Goal: Information Seeking & Learning: Learn about a topic

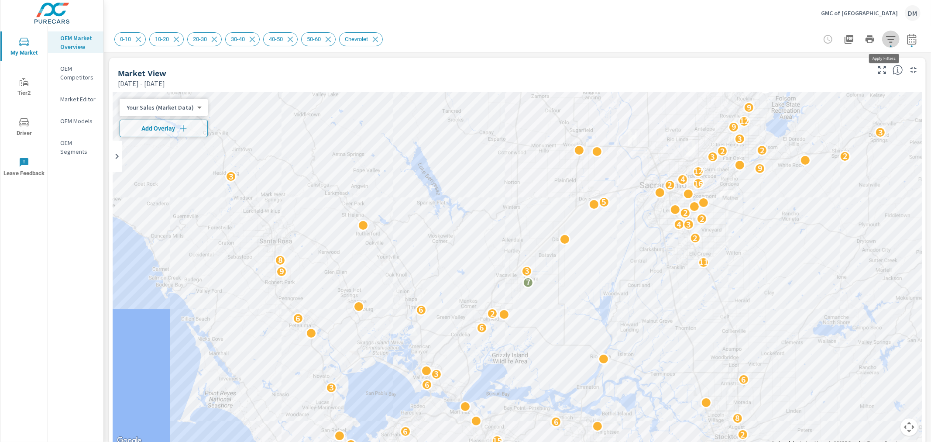
click at [887, 41] on icon "button" at bounding box center [891, 39] width 10 height 10
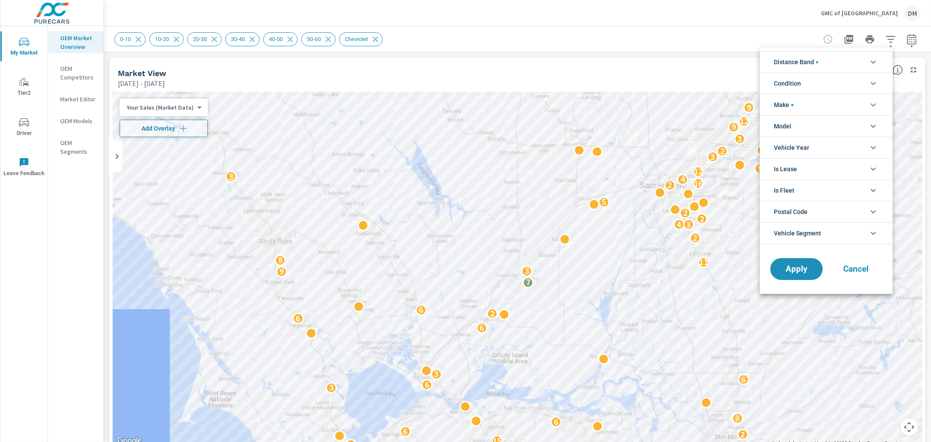
scroll to position [79, 0]
click at [873, 58] on icon "filter options" at bounding box center [873, 62] width 10 height 10
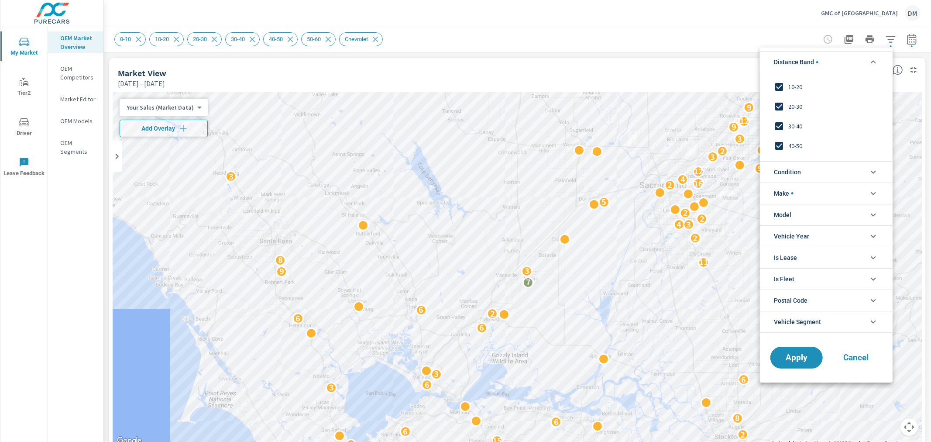
scroll to position [29, 0]
click at [788, 171] on span "Condition" at bounding box center [787, 172] width 27 height 21
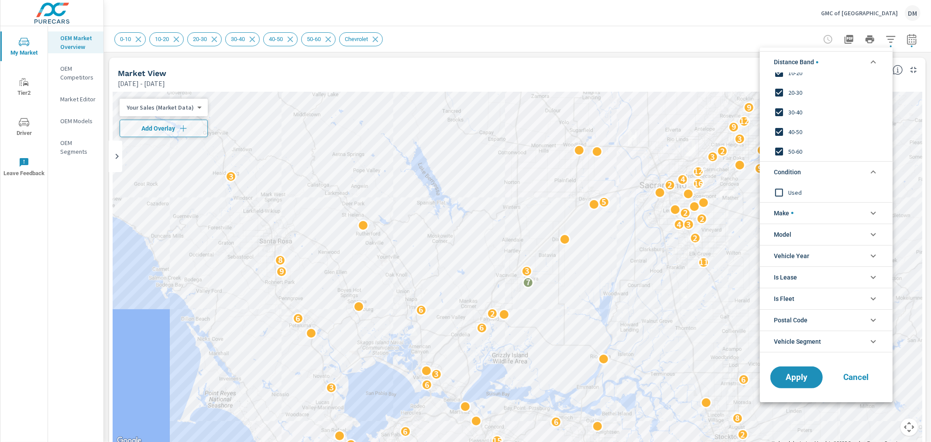
click at [806, 212] on li "Make" at bounding box center [826, 212] width 133 height 21
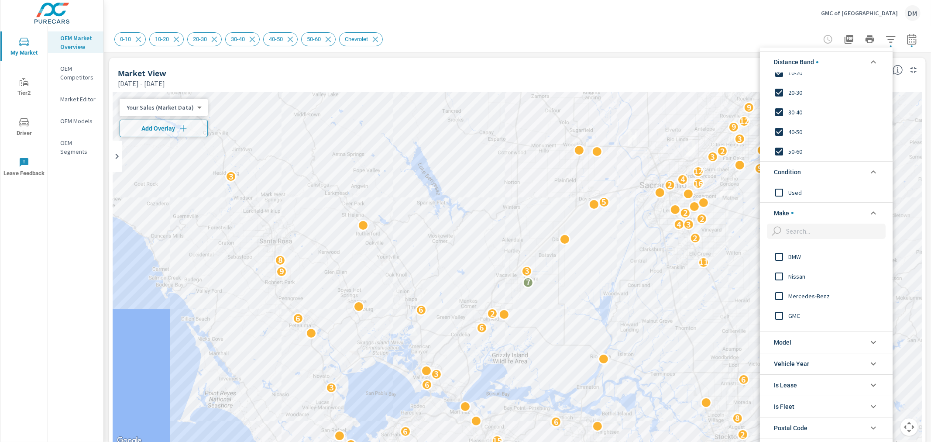
scroll to position [97, 0]
click at [781, 293] on input "filter options" at bounding box center [779, 293] width 18 height 18
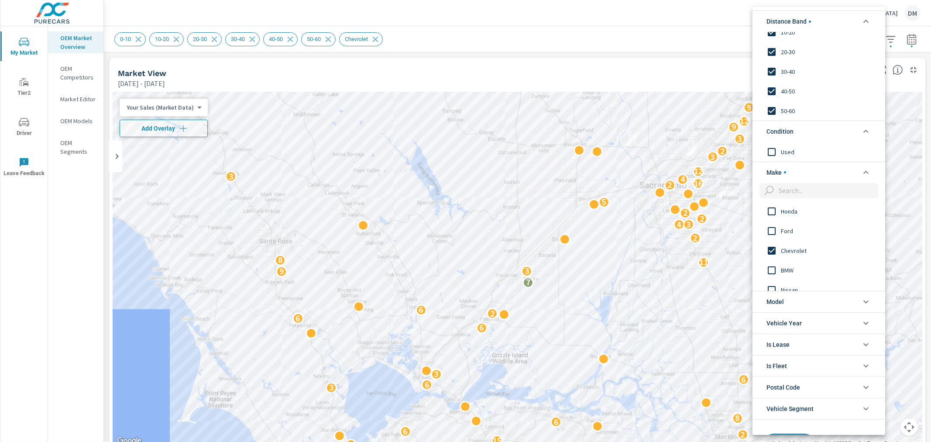
scroll to position [0, 0]
click at [775, 269] on input "filter options" at bounding box center [772, 271] width 18 height 18
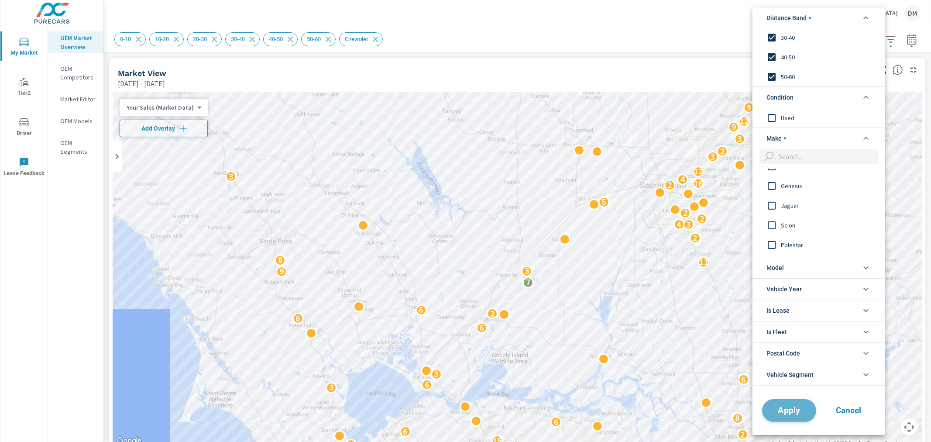
click at [803, 413] on span "Apply" at bounding box center [789, 410] width 36 height 8
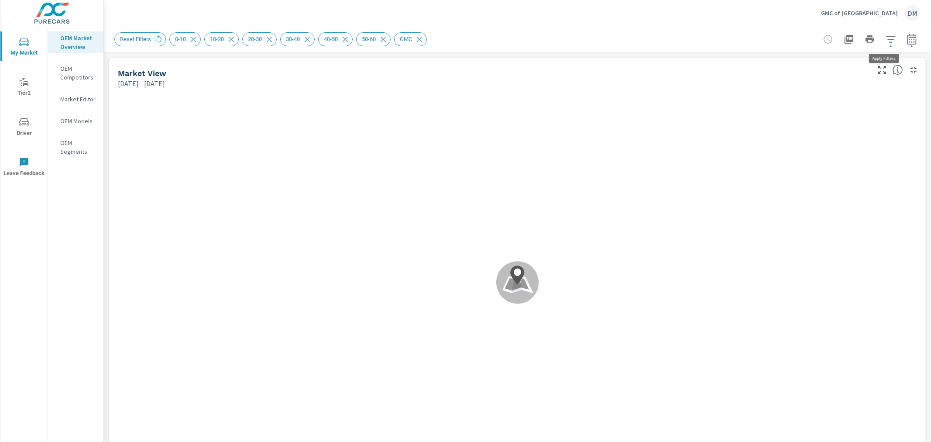
click at [886, 42] on icon "button" at bounding box center [891, 39] width 10 height 10
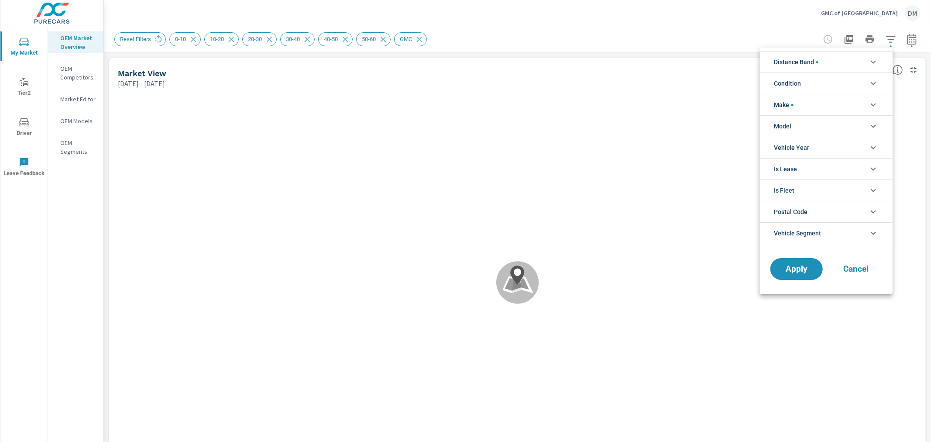
scroll to position [29, 0]
click at [869, 77] on li "Condition" at bounding box center [826, 82] width 133 height 21
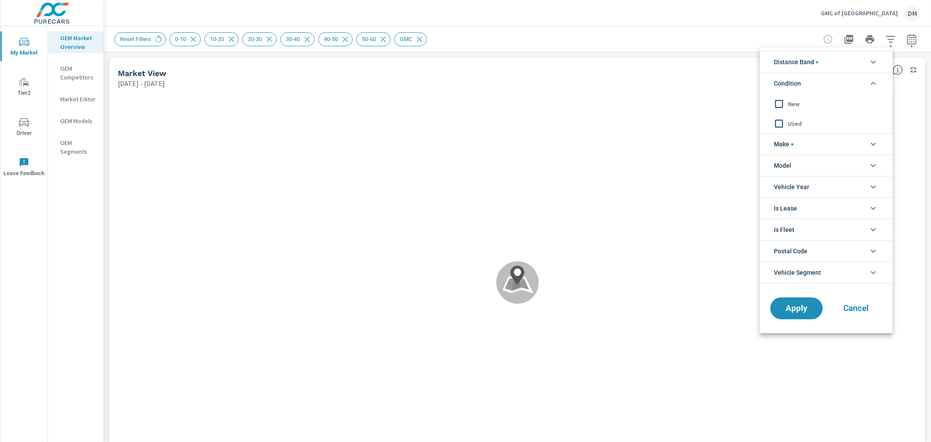
click at [780, 103] on input "filter options" at bounding box center [779, 104] width 18 height 18
click at [846, 64] on li "Distance Band" at bounding box center [826, 61] width 133 height 21
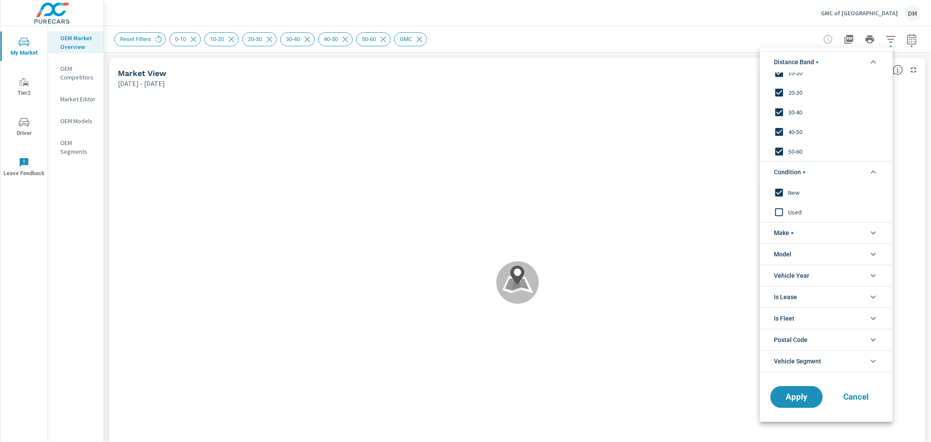
scroll to position [0, 0]
click at [779, 152] on input "filter options" at bounding box center [779, 151] width 18 height 18
click at [777, 125] on input "filter options" at bounding box center [779, 132] width 18 height 18
click at [777, 111] on input "filter options" at bounding box center [779, 112] width 18 height 18
click at [788, 396] on span "Apply" at bounding box center [797, 396] width 36 height 8
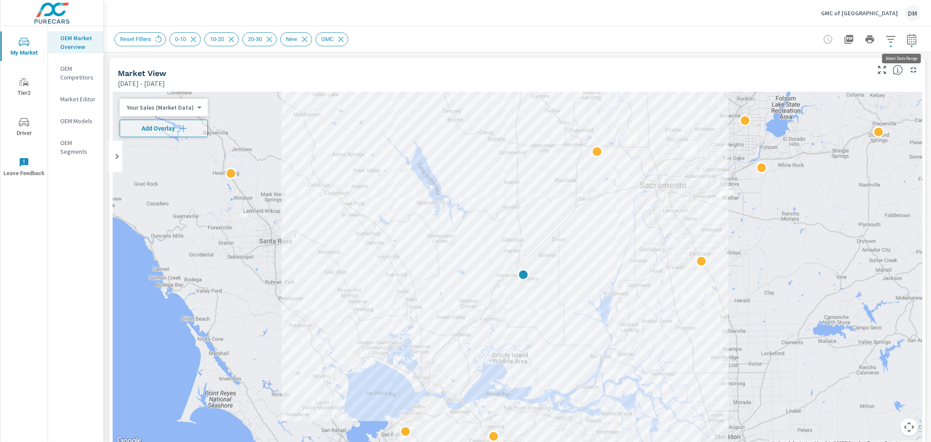
click at [907, 40] on icon "button" at bounding box center [911, 39] width 9 height 10
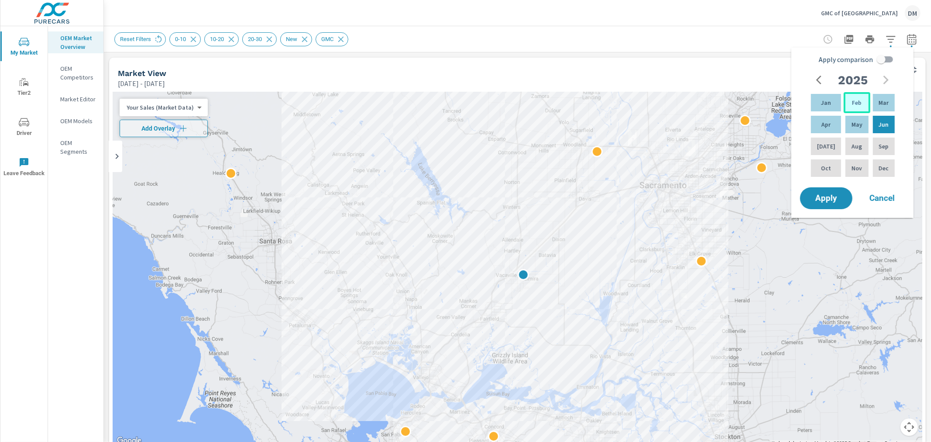
click at [863, 101] on div "Feb" at bounding box center [857, 102] width 26 height 21
click at [854, 145] on p "Aug" at bounding box center [857, 146] width 10 height 9
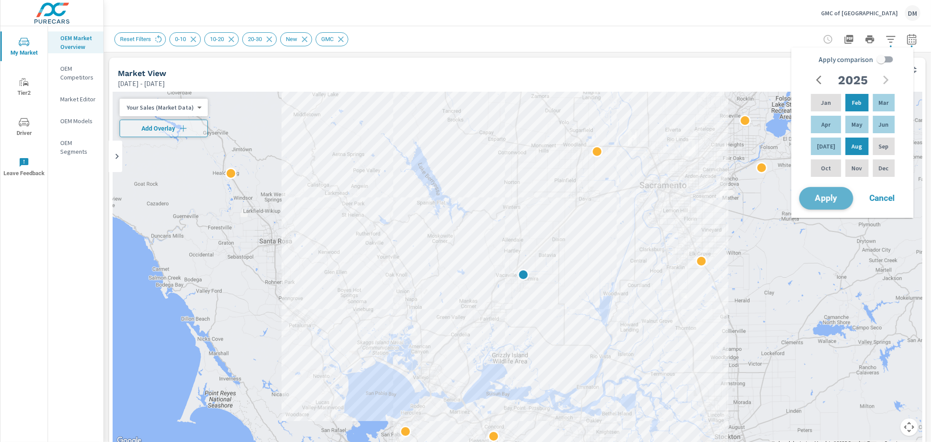
click at [834, 200] on span "Apply" at bounding box center [826, 198] width 36 height 8
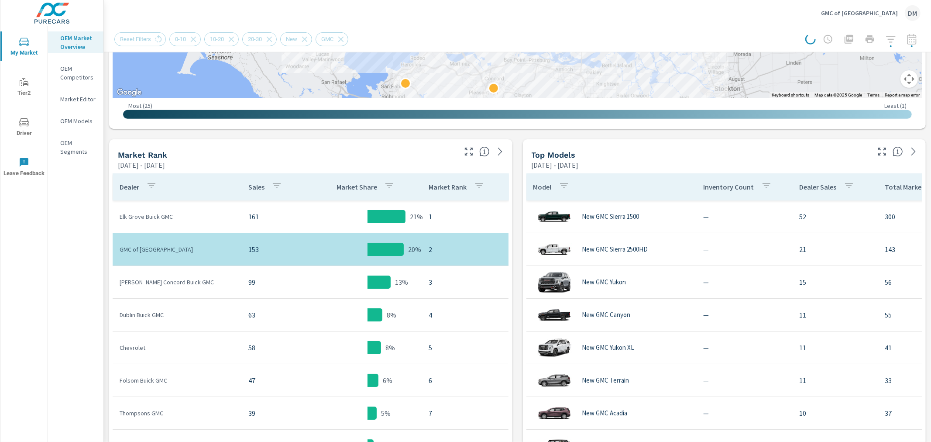
scroll to position [350, 0]
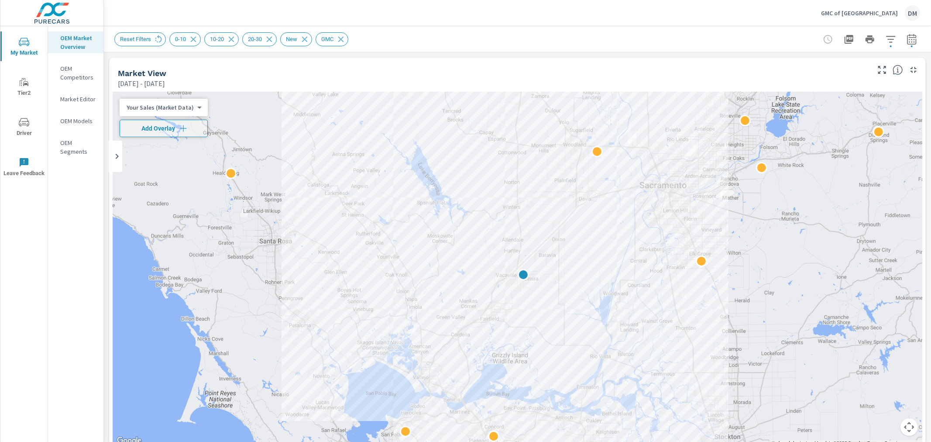
click at [188, 103] on body "My Market Tier2 Driver Leave Feedback OEM Market Overview OEM Competitors Marke…" at bounding box center [465, 221] width 931 height 442
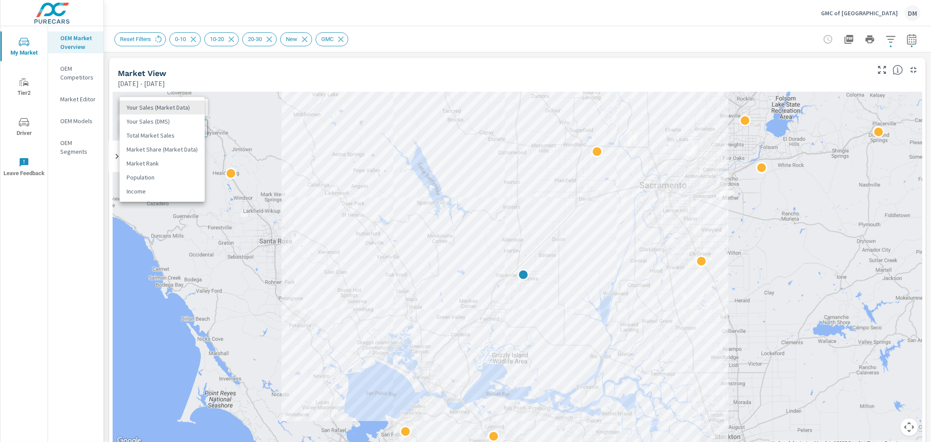
click at [175, 134] on li "Total Market Sales" at bounding box center [162, 135] width 85 height 14
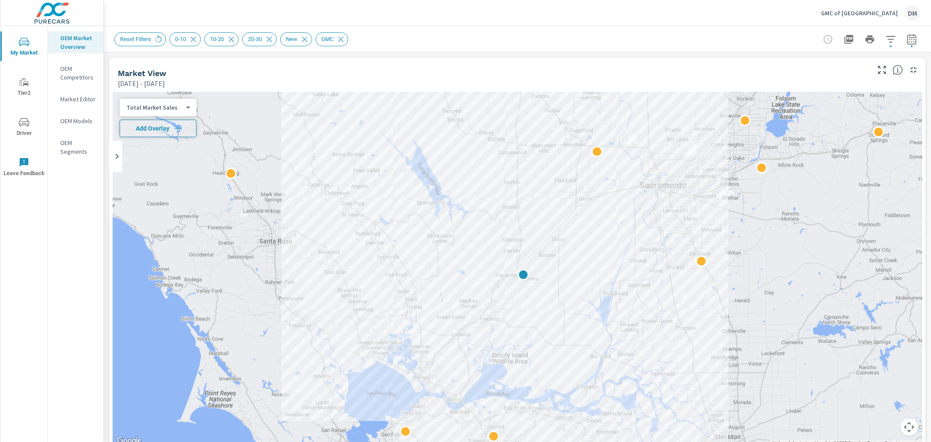
click at [169, 128] on span "Add Overlay" at bounding box center [158, 128] width 69 height 9
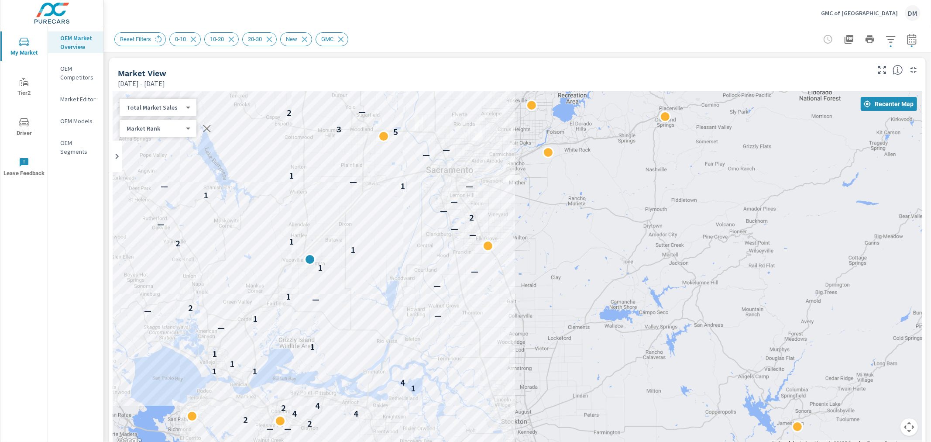
drag, startPoint x: 712, startPoint y: 344, endPoint x: 498, endPoint y: 329, distance: 214.0
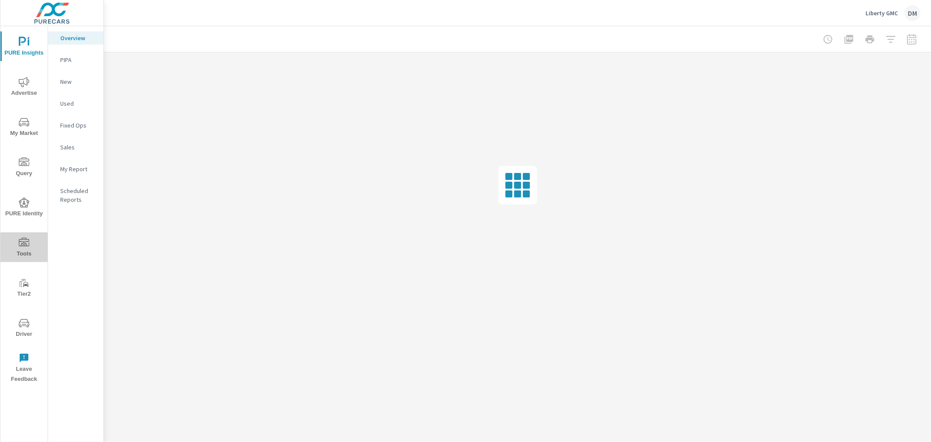
click at [24, 249] on span "Tools" at bounding box center [24, 247] width 42 height 21
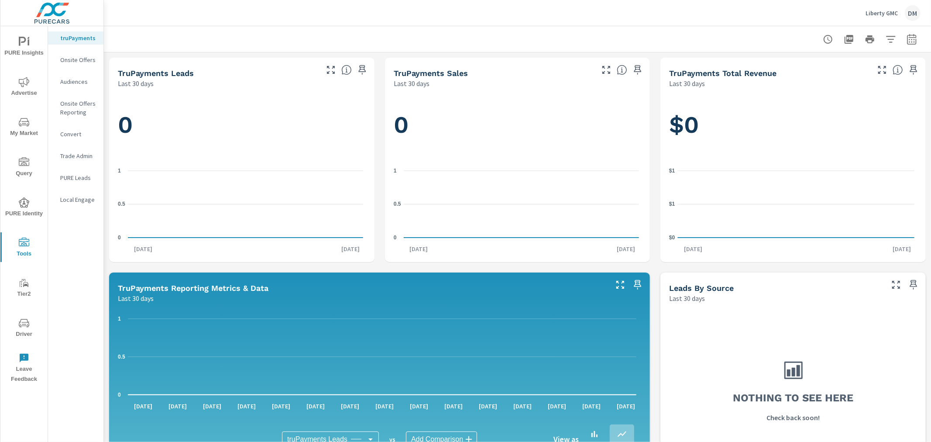
click at [19, 131] on span "My Market" at bounding box center [24, 127] width 42 height 21
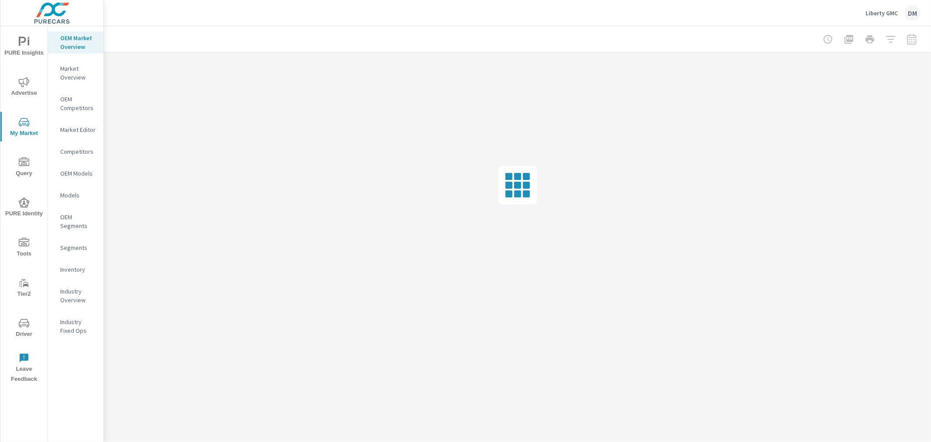
click at [76, 270] on p "Inventory" at bounding box center [78, 269] width 36 height 9
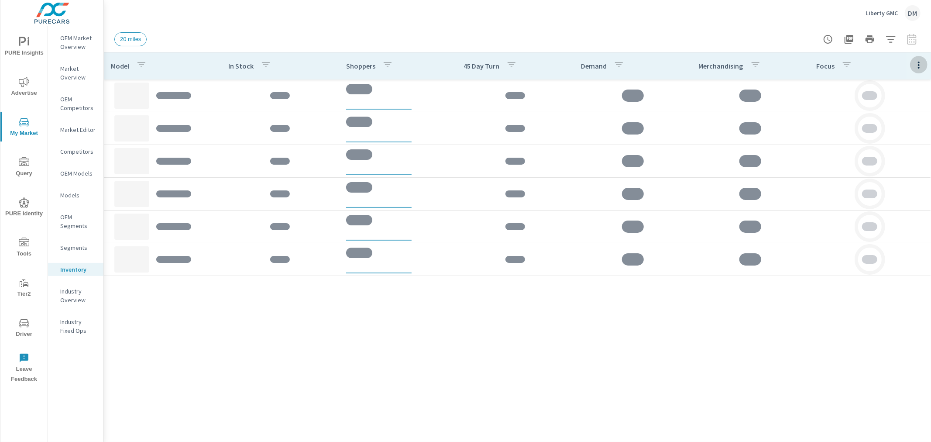
click at [918, 65] on icon "button" at bounding box center [919, 65] width 10 height 10
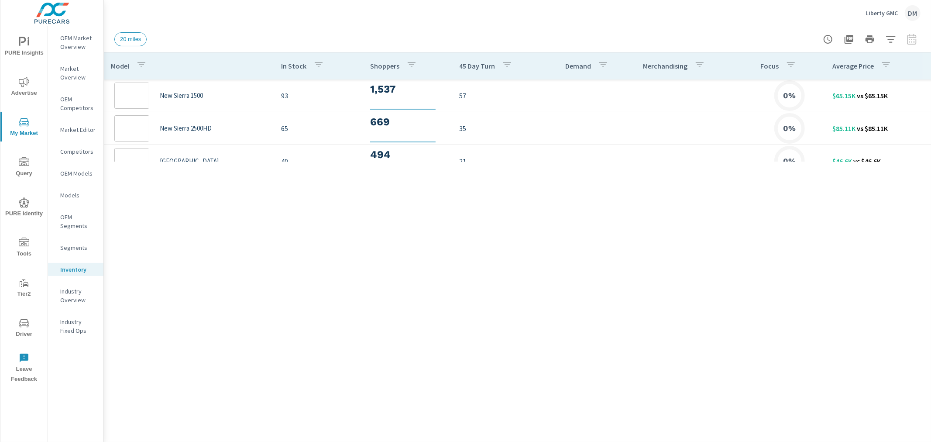
click at [887, 200] on div "Model In Stock Shoppers 45 Day Turn Demand Merchandising Focus Average Price Ne…" at bounding box center [517, 246] width 827 height 389
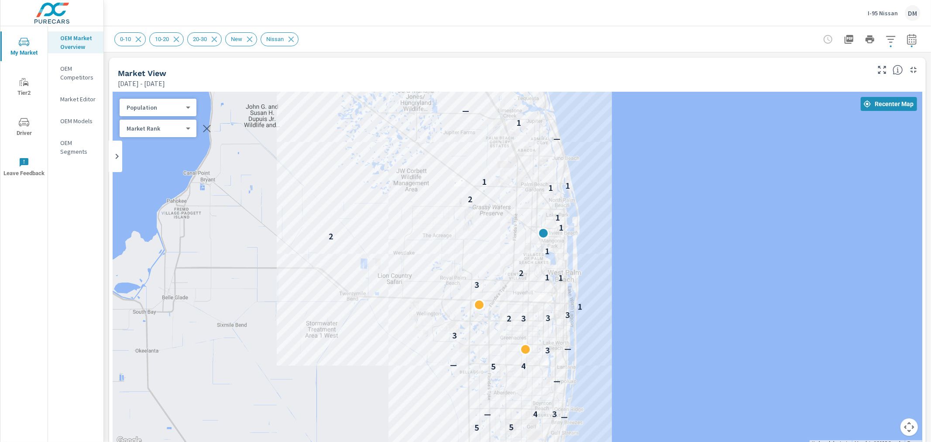
scroll to position [10, 0]
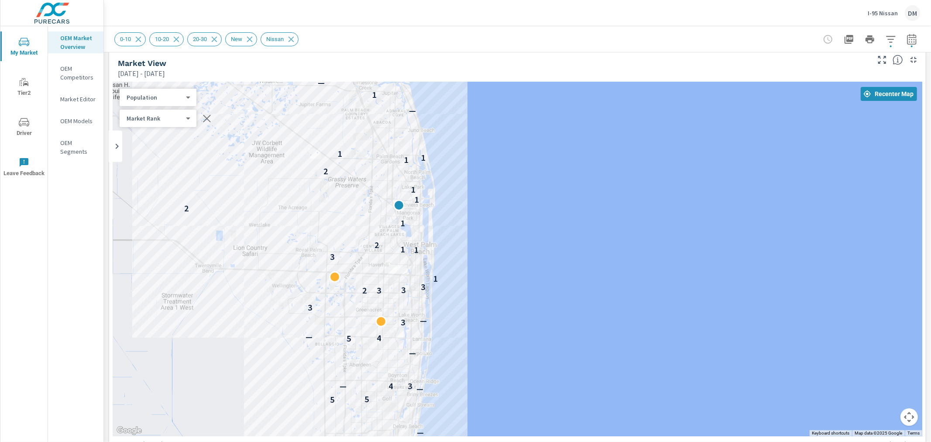
drag, startPoint x: 0, startPoint y: 0, endPoint x: 570, endPoint y: 245, distance: 620.7
click at [183, 98] on body "My Market Tier2 Driver Leave Feedback OEM Market Overview OEM Competitors Marke…" at bounding box center [465, 221] width 931 height 442
click at [171, 52] on li "Total Market Sales" at bounding box center [162, 55] width 85 height 14
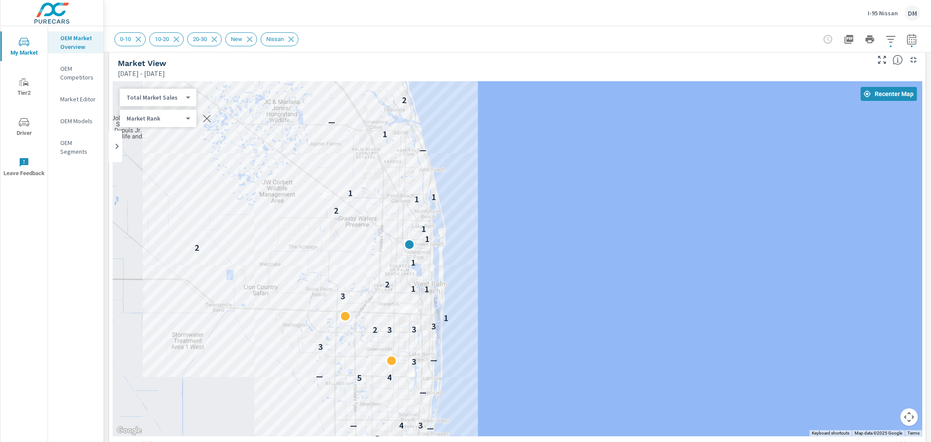
drag, startPoint x: 568, startPoint y: 248, endPoint x: 578, endPoint y: 289, distance: 42.4
click at [578, 289] on div "— — — — — — — — — — 5 5 — 4 3 — — 5 4 — 3 — 3 2 3 3 3 1 3 1 1 2 1 2 1 1 2 1 1 1…" at bounding box center [518, 259] width 810 height 354
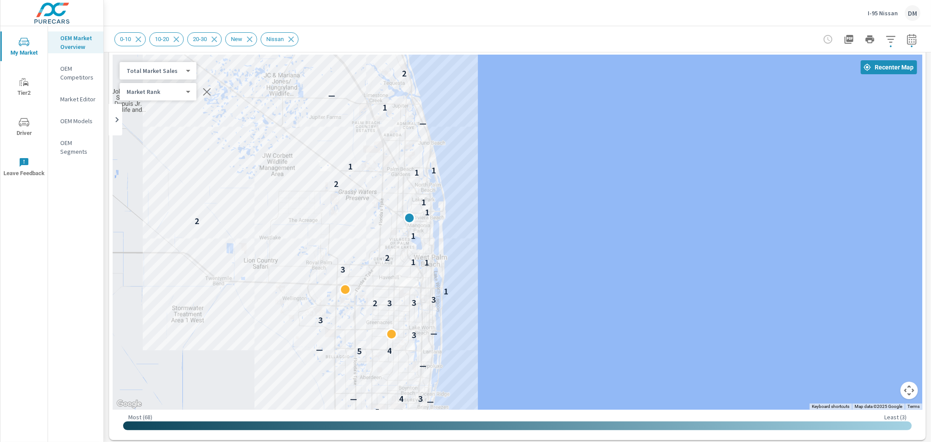
scroll to position [34, 0]
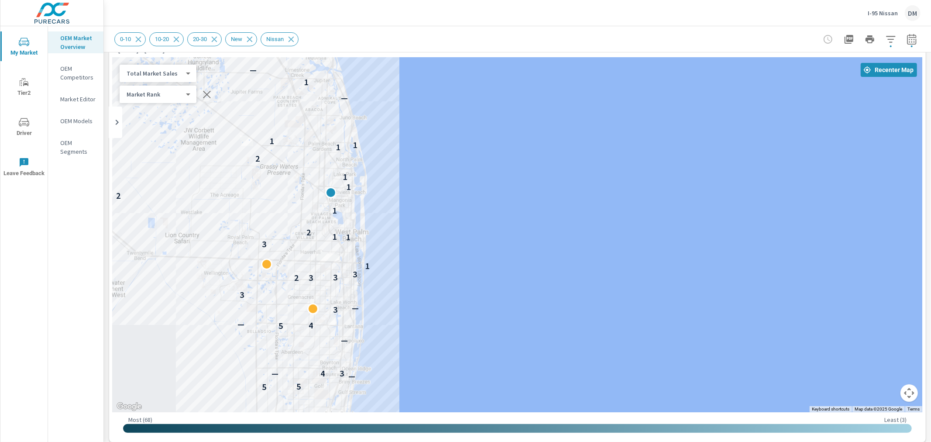
drag, startPoint x: 555, startPoint y: 182, endPoint x: 475, endPoint y: 155, distance: 84.6
click at [475, 155] on div "— — — — — — — — — — 5 5 — 4 3 — — 5 4 — 3 — 3 2 3 3 3 1 3 1 1 2 1 2 1 1 2 1 1 1…" at bounding box center [518, 235] width 810 height 354
click at [175, 70] on body "My Market Tier2 Driver Leave Feedback OEM Market Overview OEM Competitors Marke…" at bounding box center [465, 221] width 931 height 442
click at [167, 57] on li "Your Sales (DMS)" at bounding box center [162, 59] width 85 height 14
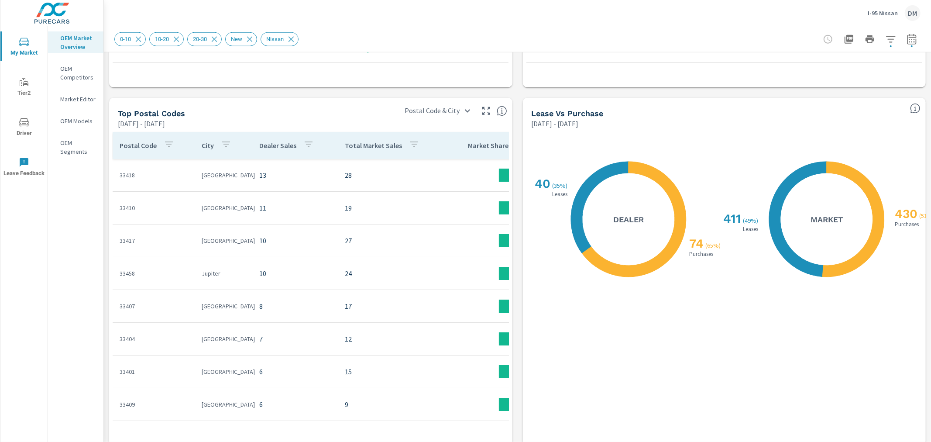
scroll to position [756, 0]
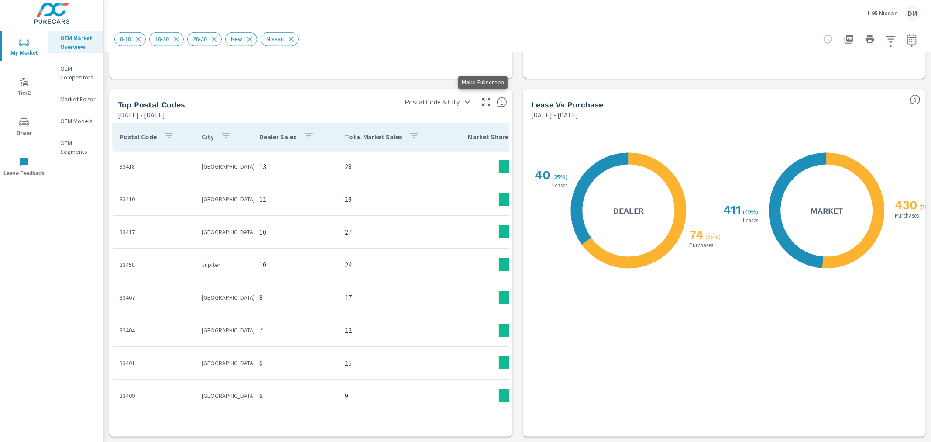
click at [482, 101] on icon "button" at bounding box center [486, 102] width 10 height 10
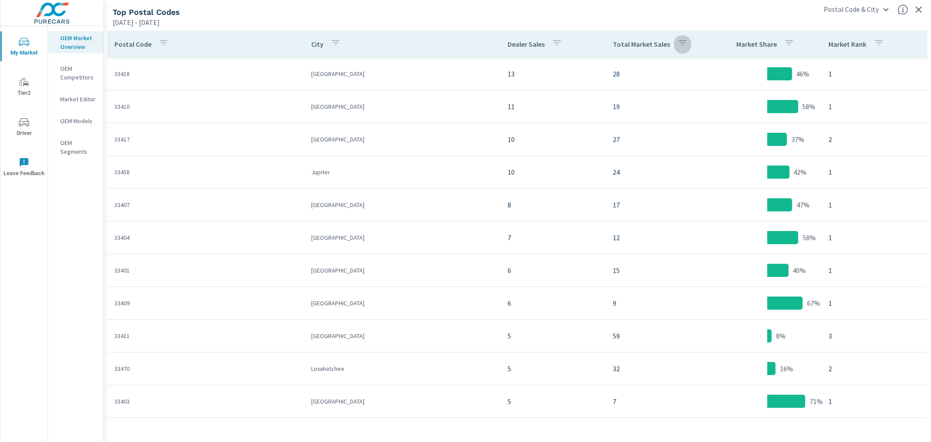
click at [678, 48] on icon "button" at bounding box center [683, 43] width 10 height 10
click at [631, 31] on div at bounding box center [465, 221] width 931 height 442
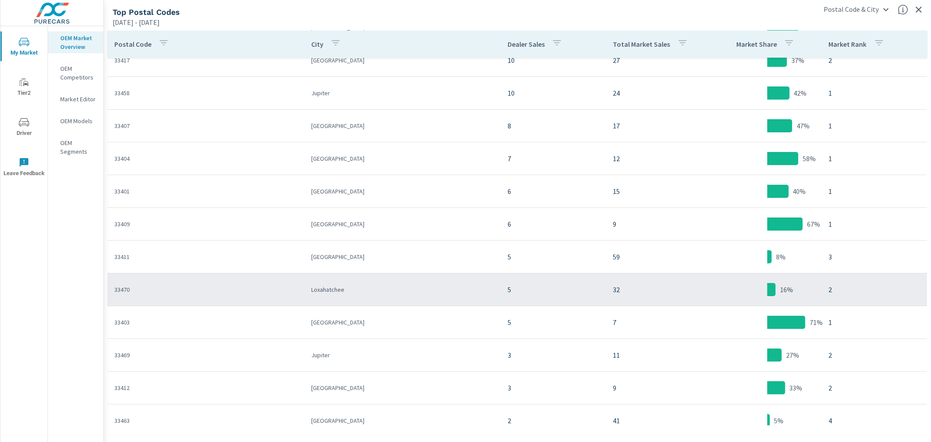
scroll to position [194, 0]
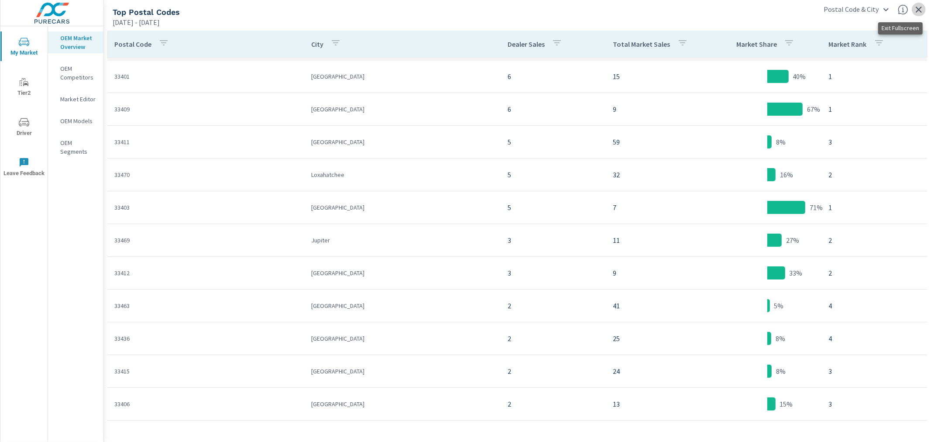
click at [917, 8] on icon "button" at bounding box center [919, 9] width 10 height 10
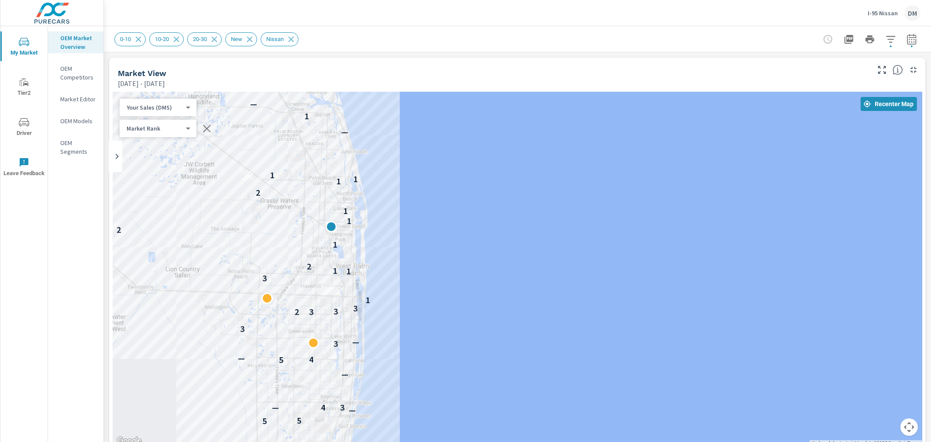
click at [156, 106] on body "My Market Tier2 Driver Leave Feedback OEM Market Overview OEM Competitors Marke…" at bounding box center [465, 221] width 931 height 442
click at [156, 122] on li "Total Market Sales" at bounding box center [162, 121] width 85 height 14
drag, startPoint x: 508, startPoint y: 227, endPoint x: 464, endPoint y: 295, distance: 80.7
click at [512, 233] on div "— — — — — — — — — — 5 5 — 4 3 — — 5 4 — 3 — 3 2 3 3 3 1 3 1 1 2 1 2 1 1 2 1 1 1…" at bounding box center [518, 269] width 810 height 354
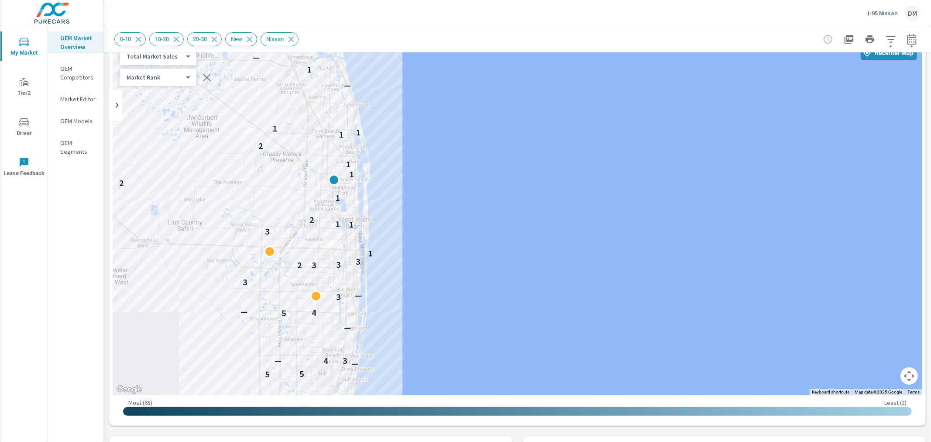
scroll to position [18, 0]
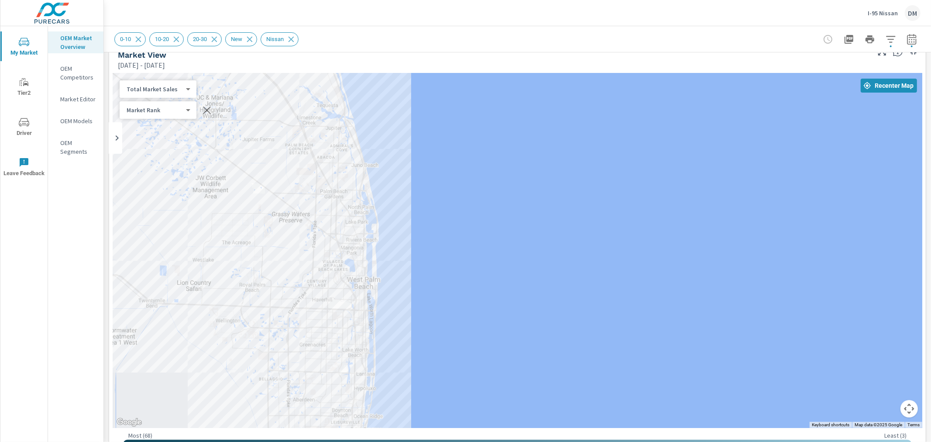
drag, startPoint x: 466, startPoint y: 197, endPoint x: 477, endPoint y: 221, distance: 26.0
click at [477, 221] on div "— — — — — — — — — — 5 5 — 4 3 — — 5 4 — 3 — 3 2 3 3 3 1 3 1 1 2 1 2 1 1 2 1 1 1…" at bounding box center [518, 250] width 810 height 354
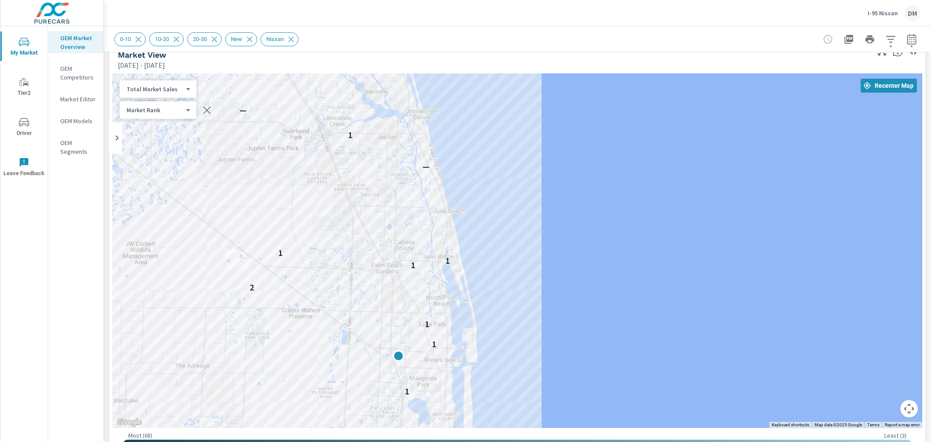
drag, startPoint x: 415, startPoint y: 200, endPoint x: 607, endPoint y: 306, distance: 218.8
click at [606, 306] on div "— 4 3 — — 5 4 — 3 — 3 2 3 3 3 1 3 1 1 2 1 1 1 2 1 1 1 — 1 — 2" at bounding box center [518, 250] width 810 height 354
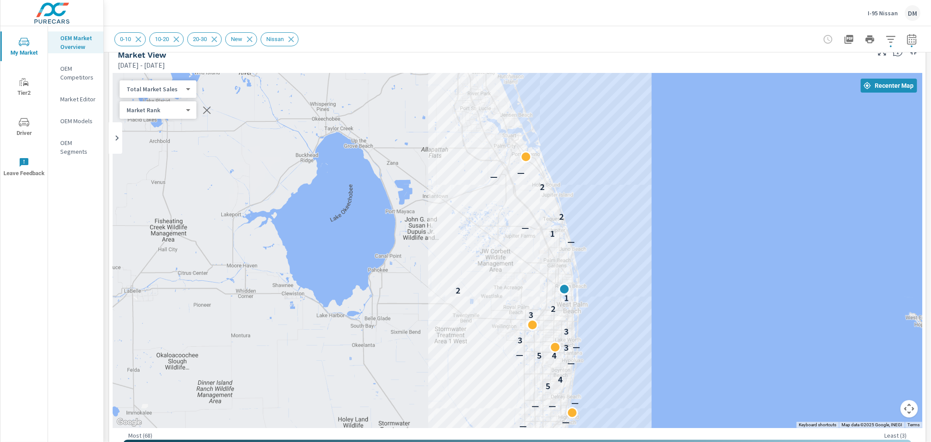
drag, startPoint x: 624, startPoint y: 203, endPoint x: 627, endPoint y: 232, distance: 29.4
click at [627, 232] on div "— — — — — — 5 4 — 5 4 — 3 — 3 3 3 2 1 2 — 1 — 2 2 — —" at bounding box center [518, 250] width 810 height 354
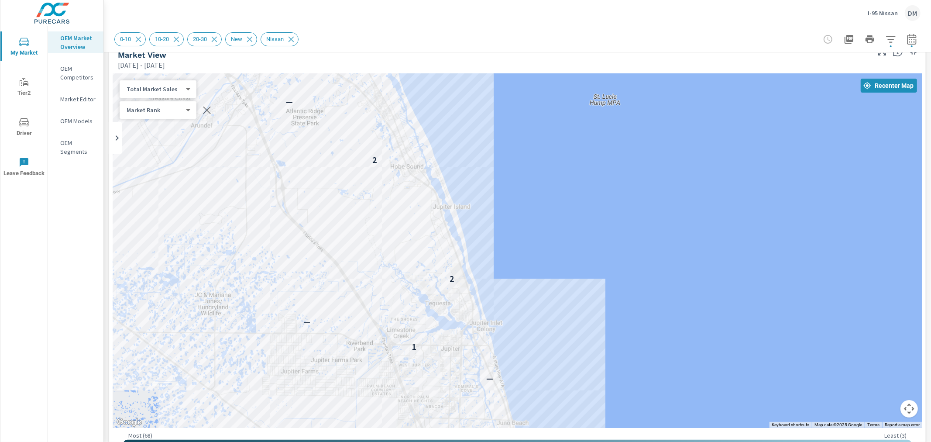
drag, startPoint x: 500, startPoint y: 257, endPoint x: 558, endPoint y: 315, distance: 81.8
click at [558, 315] on div "3 1 1 2 1 2 1 1 2 1 1 1 — 1 — 2 2 — —" at bounding box center [518, 250] width 810 height 354
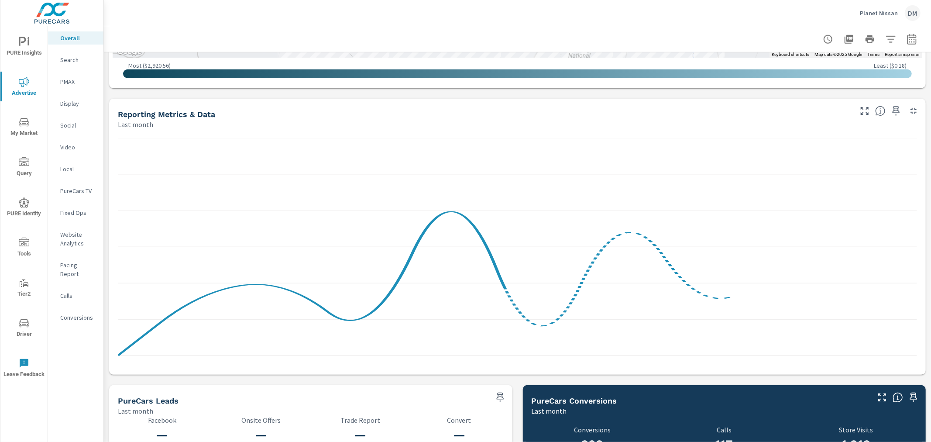
scroll to position [600, 0]
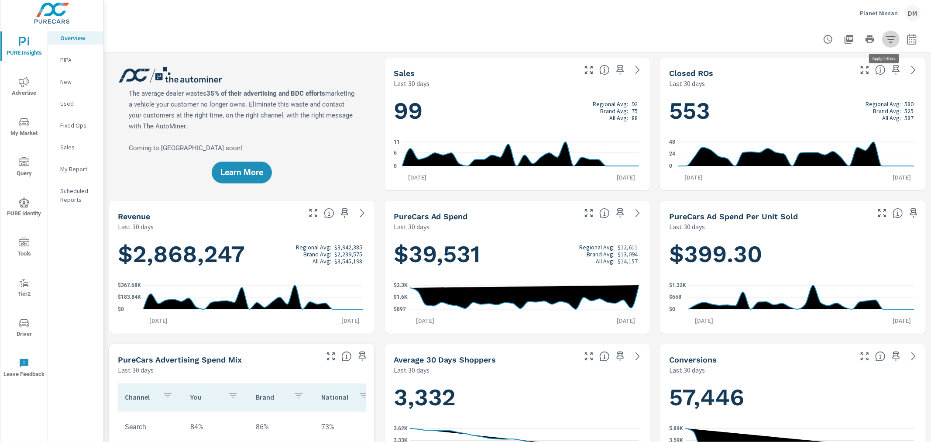
click at [886, 36] on icon "button" at bounding box center [890, 39] width 9 height 7
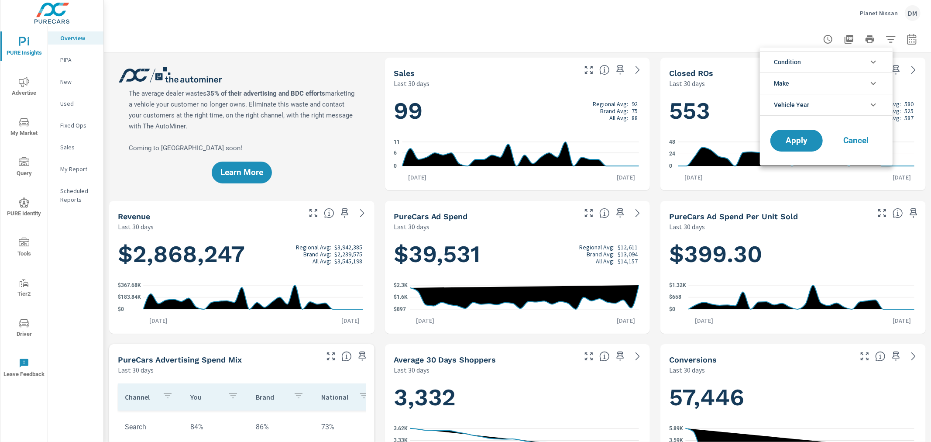
click at [872, 67] on li "Condition" at bounding box center [826, 61] width 133 height 21
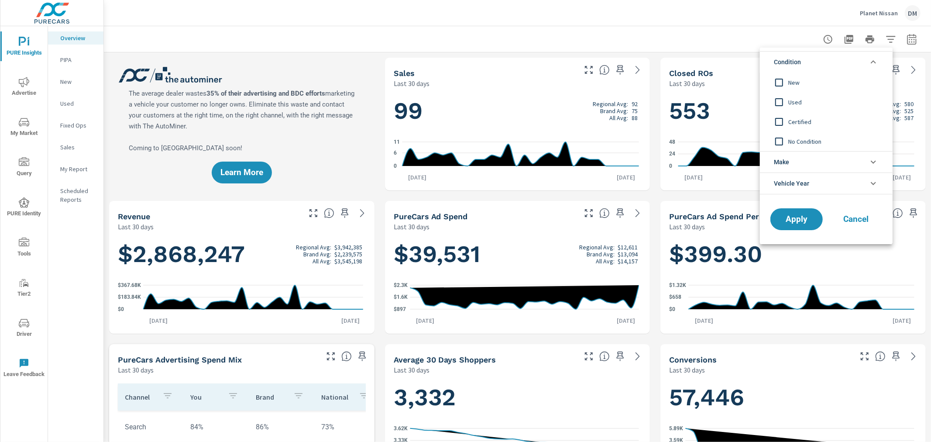
click at [782, 82] on input "filter options" at bounding box center [779, 82] width 18 height 18
click at [781, 100] on input "filter options" at bounding box center [779, 102] width 18 height 18
click at [779, 124] on input "filter options" at bounding box center [779, 122] width 18 height 18
click at [778, 141] on input "filter options" at bounding box center [779, 141] width 18 height 18
click at [798, 216] on span "Apply" at bounding box center [797, 219] width 36 height 8
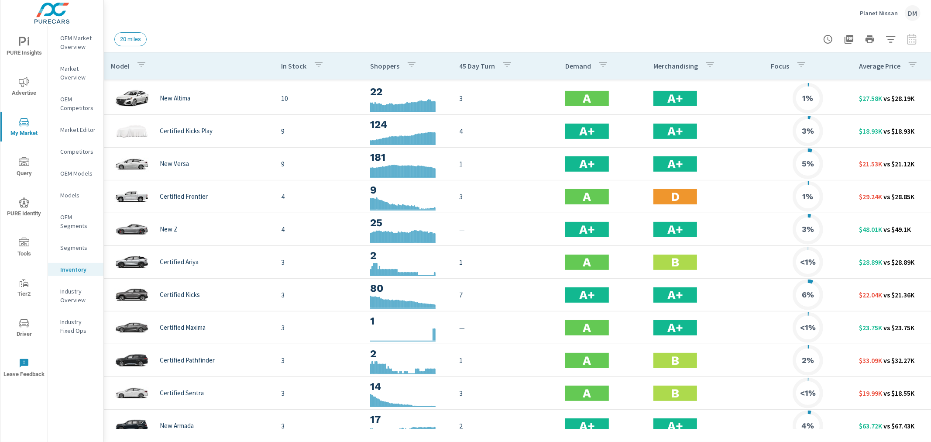
scroll to position [388, 0]
